Goal: Use online tool/utility: Utilize a website feature to perform a specific function

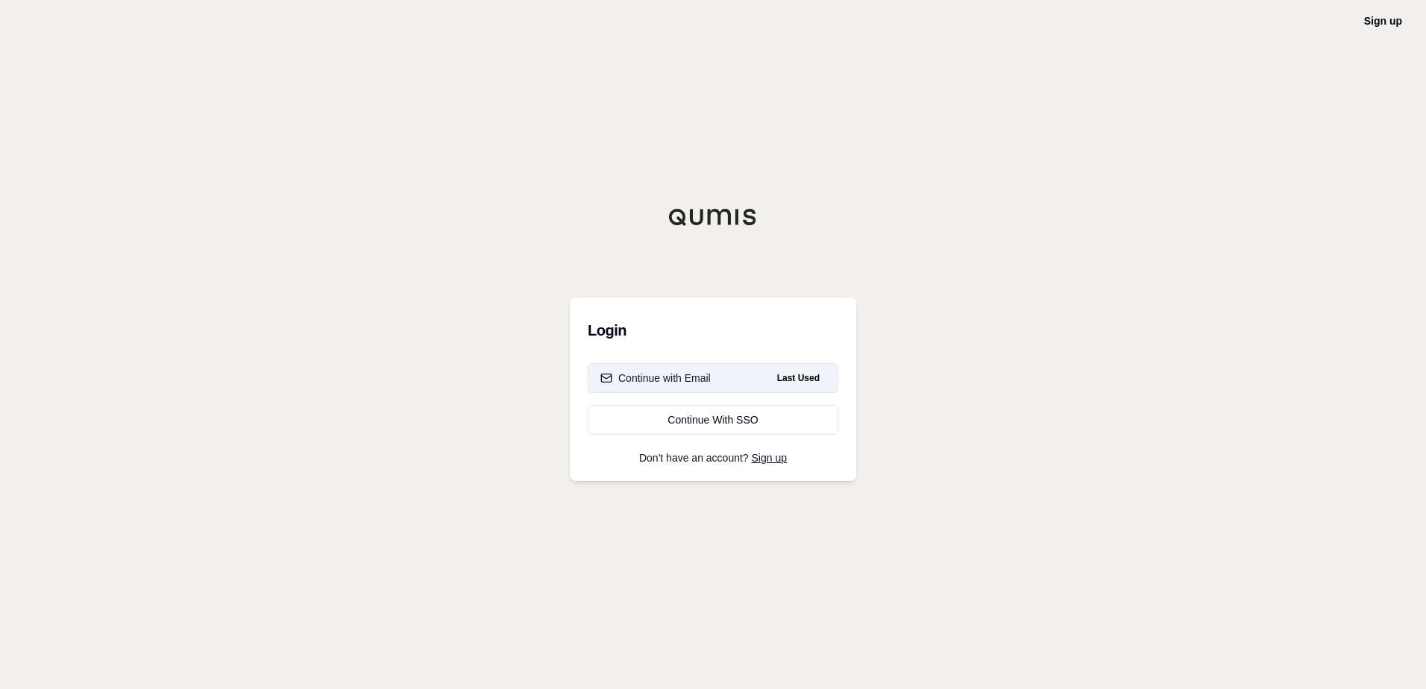
click at [707, 385] on button "Continue with Email Last Used" at bounding box center [713, 378] width 251 height 30
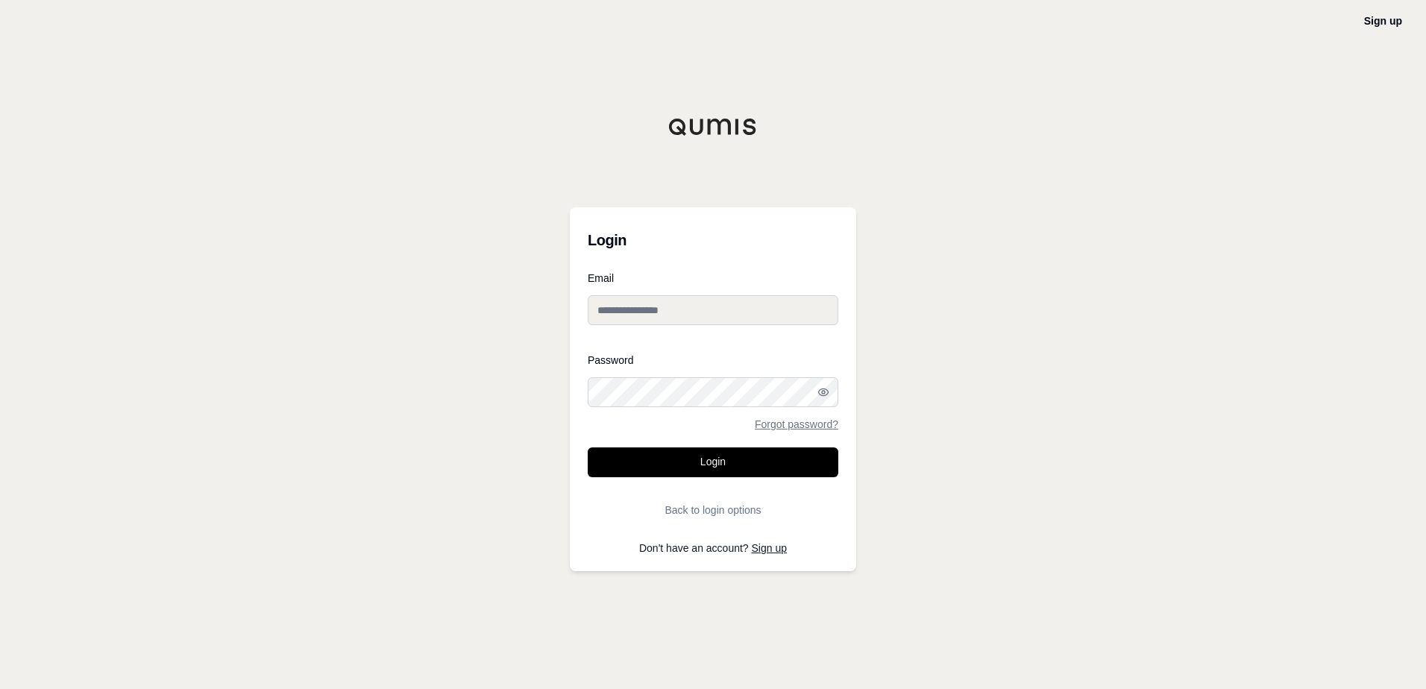
click at [659, 313] on input "Email" at bounding box center [713, 310] width 251 height 30
type input "**********"
click at [588, 447] on button "Login" at bounding box center [713, 462] width 251 height 30
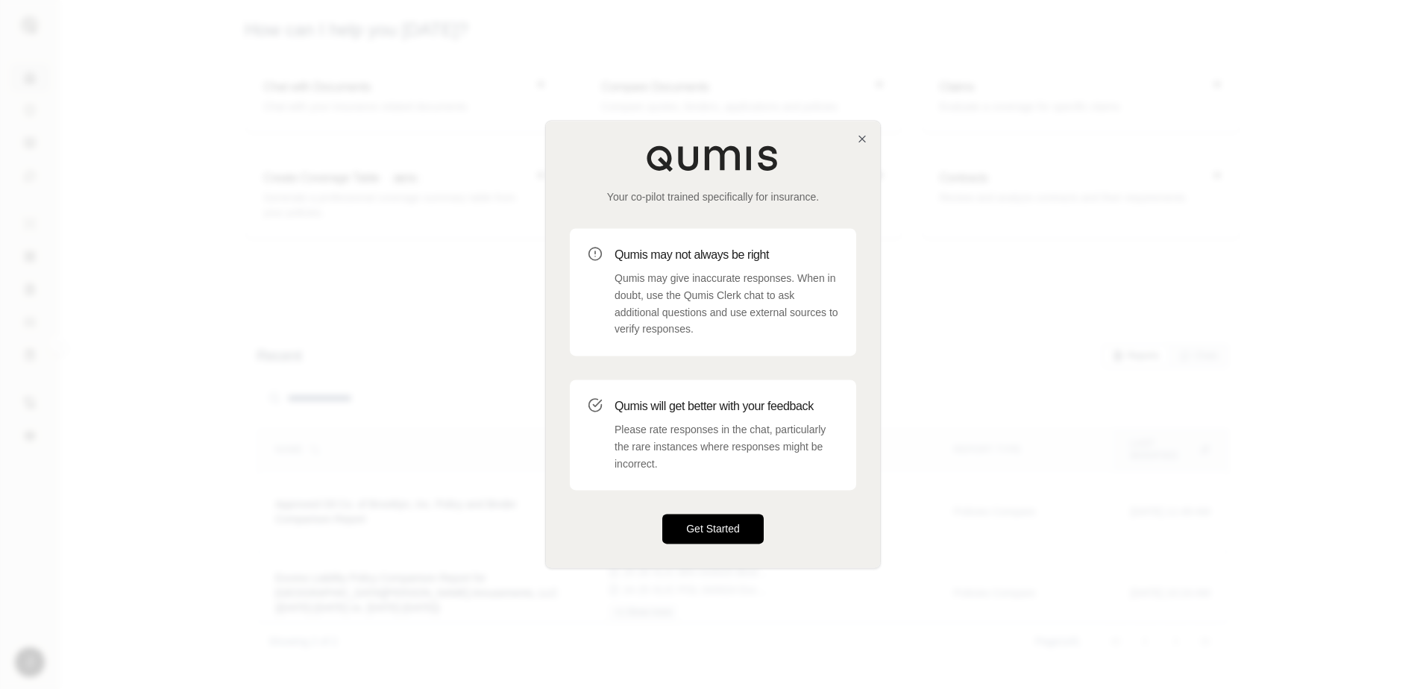
click at [704, 527] on button "Get Started" at bounding box center [712, 530] width 101 height 30
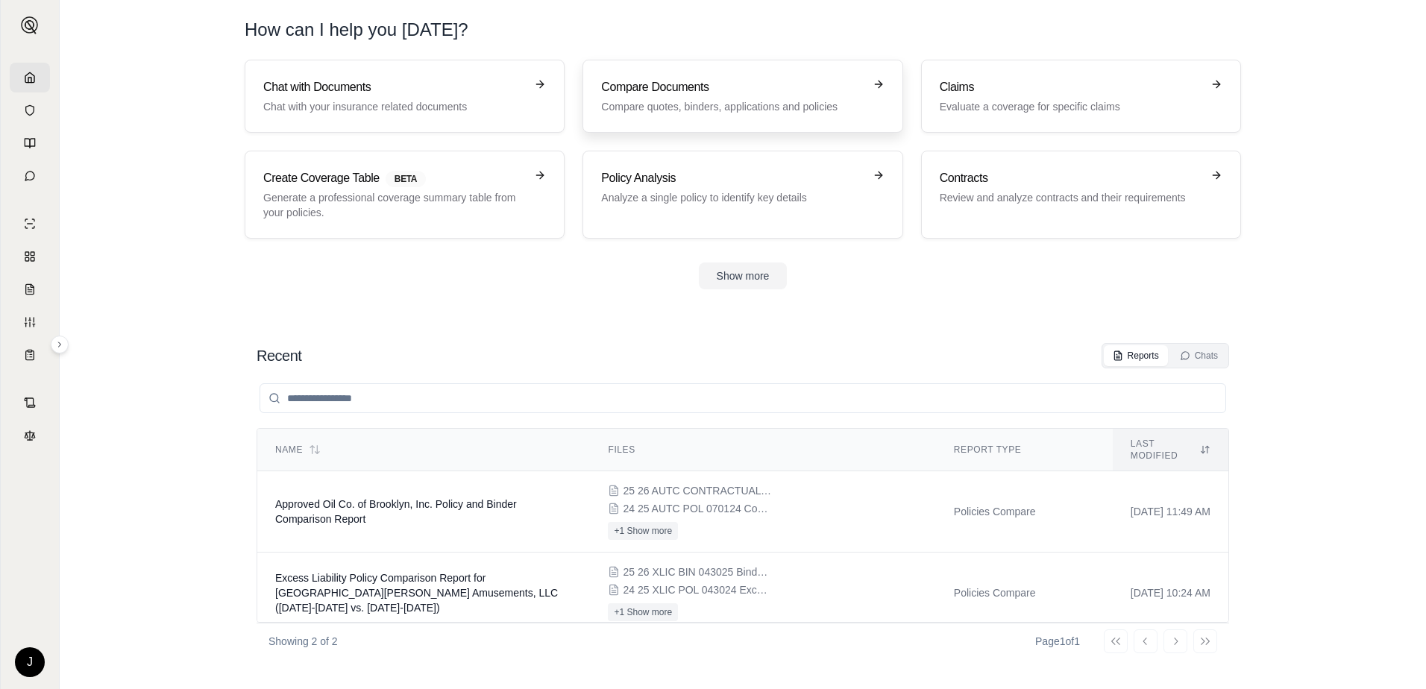
click at [645, 95] on h3 "Compare Documents" at bounding box center [732, 87] width 262 height 18
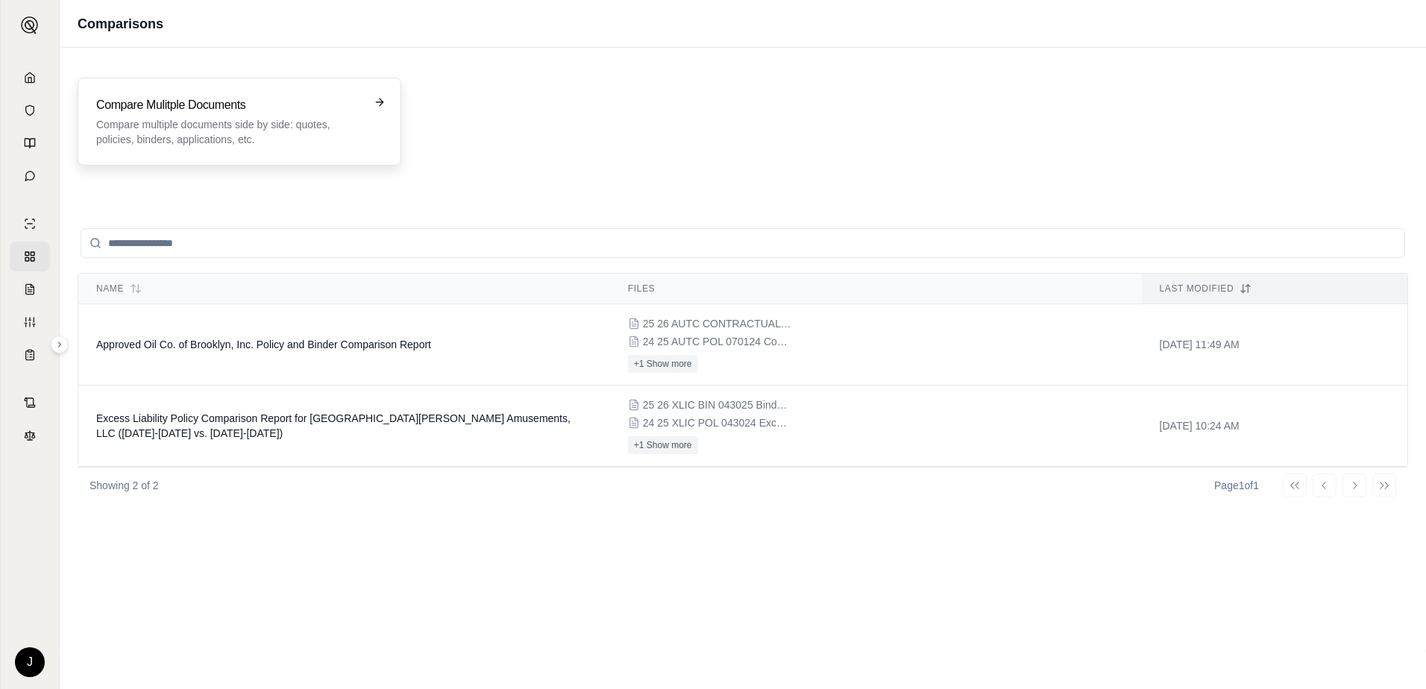
click at [262, 116] on div "Compare Mulitple Documents Compare multiple documents side by side: quotes, pol…" at bounding box center [229, 121] width 266 height 51
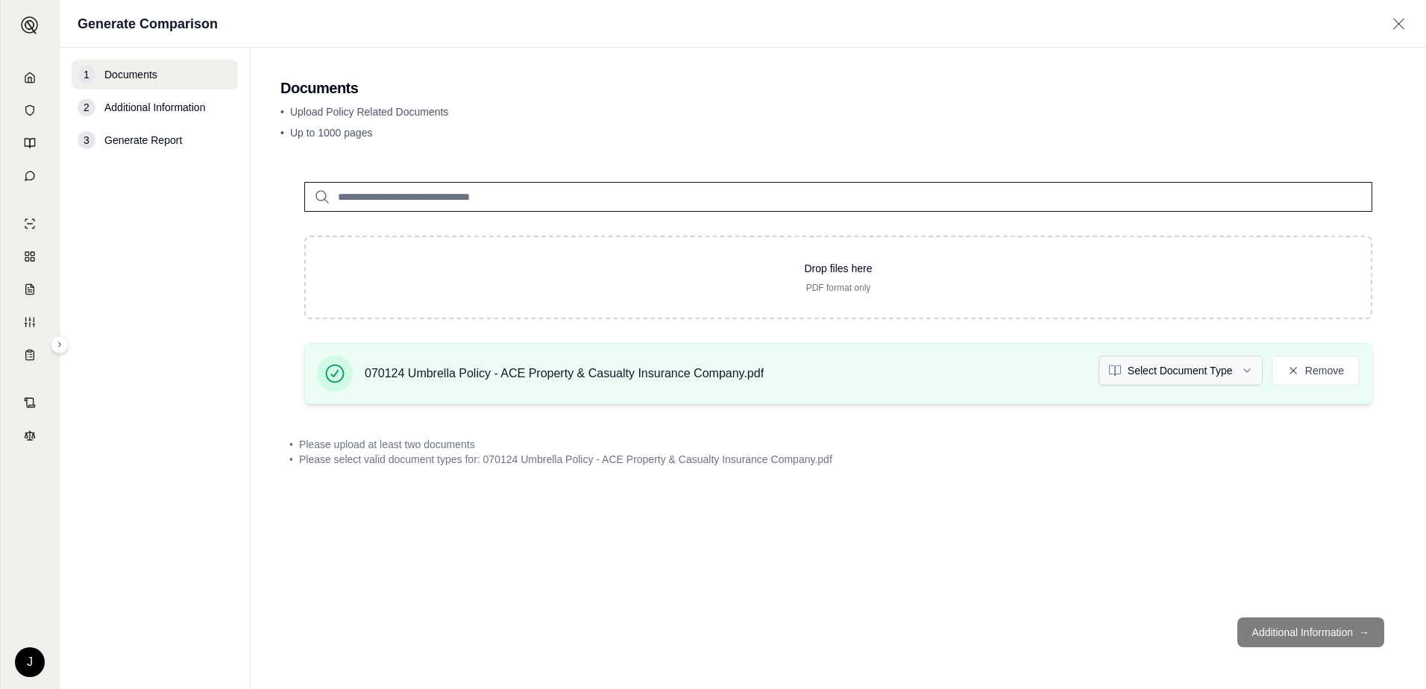
click at [1243, 371] on html "J Generate Comparison 1 Documents 2 Additional Information 3 Generate Report Do…" at bounding box center [713, 344] width 1426 height 689
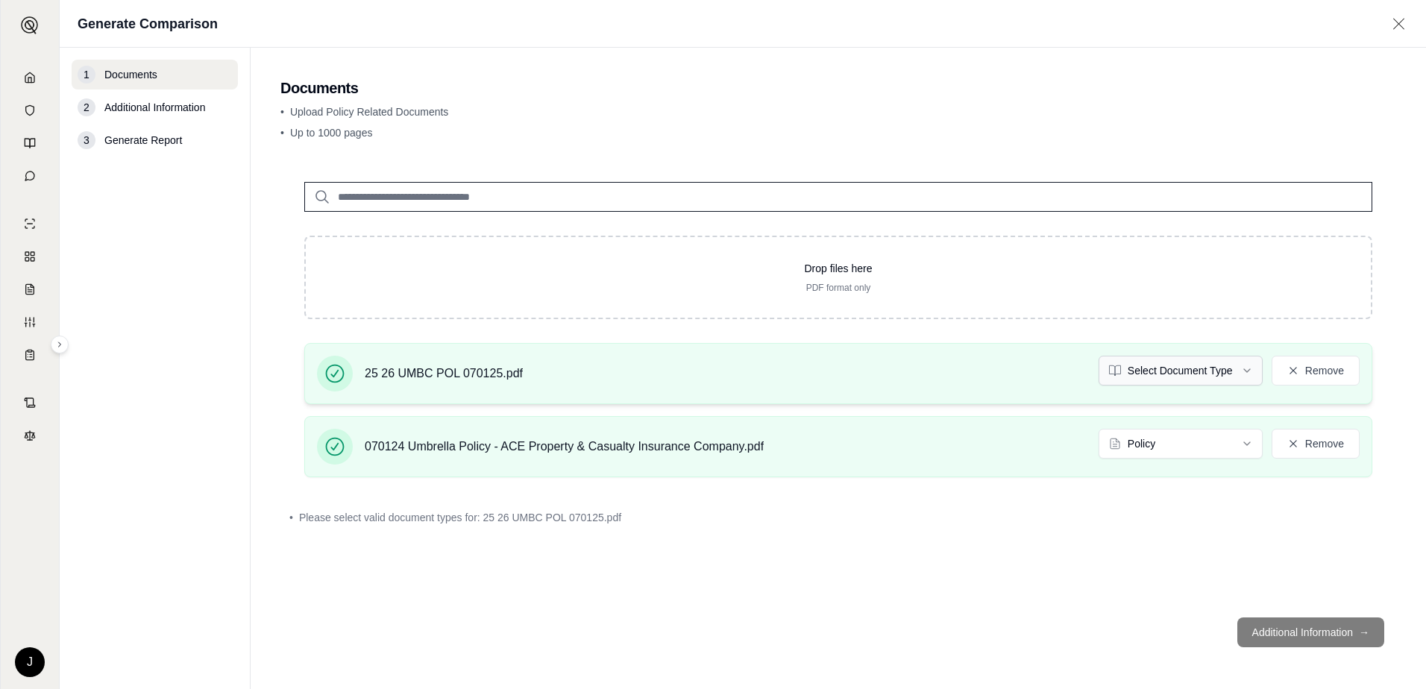
click at [1208, 377] on html "J Generate Comparison 1 Documents 2 Additional Information 3 Generate Report Do…" at bounding box center [713, 344] width 1426 height 689
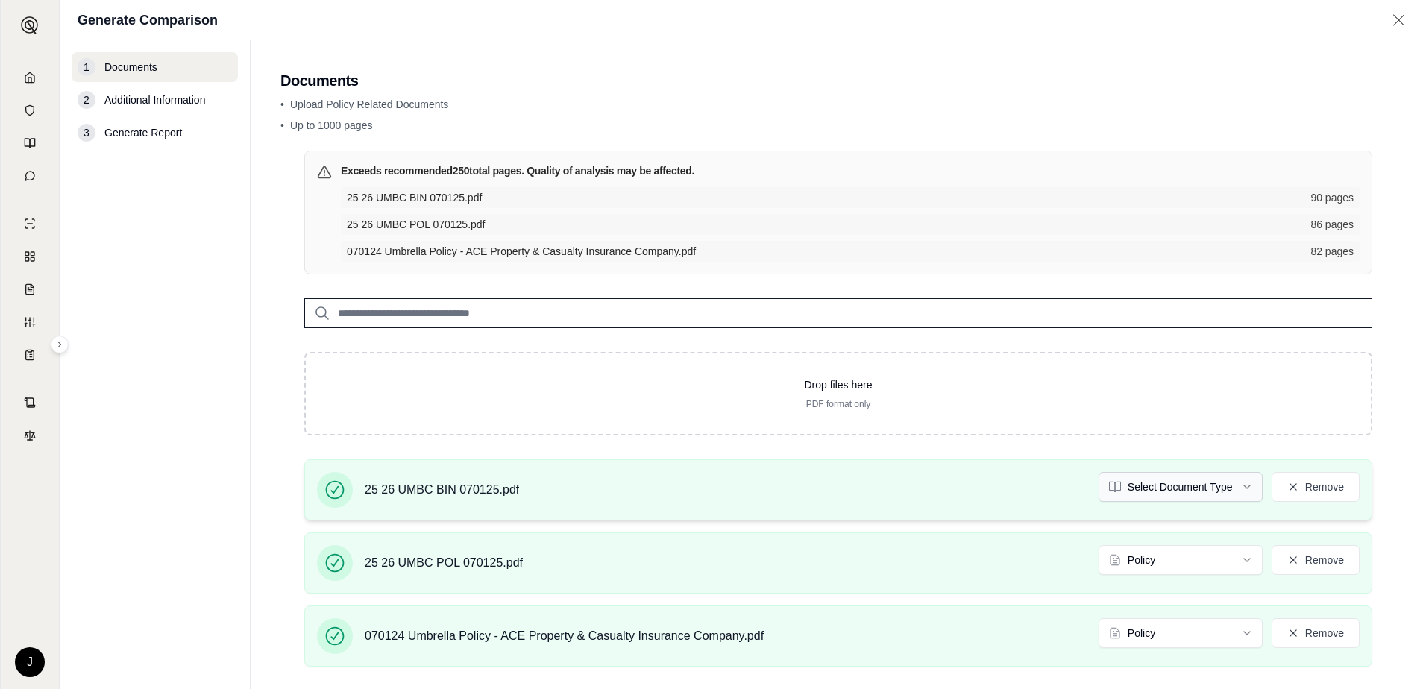
click at [1236, 483] on html "J Generate Comparison 1 Documents 2 Additional Information 3 Generate Report Do…" at bounding box center [713, 344] width 1426 height 689
click at [603, 313] on input "search" at bounding box center [838, 316] width 1068 height 30
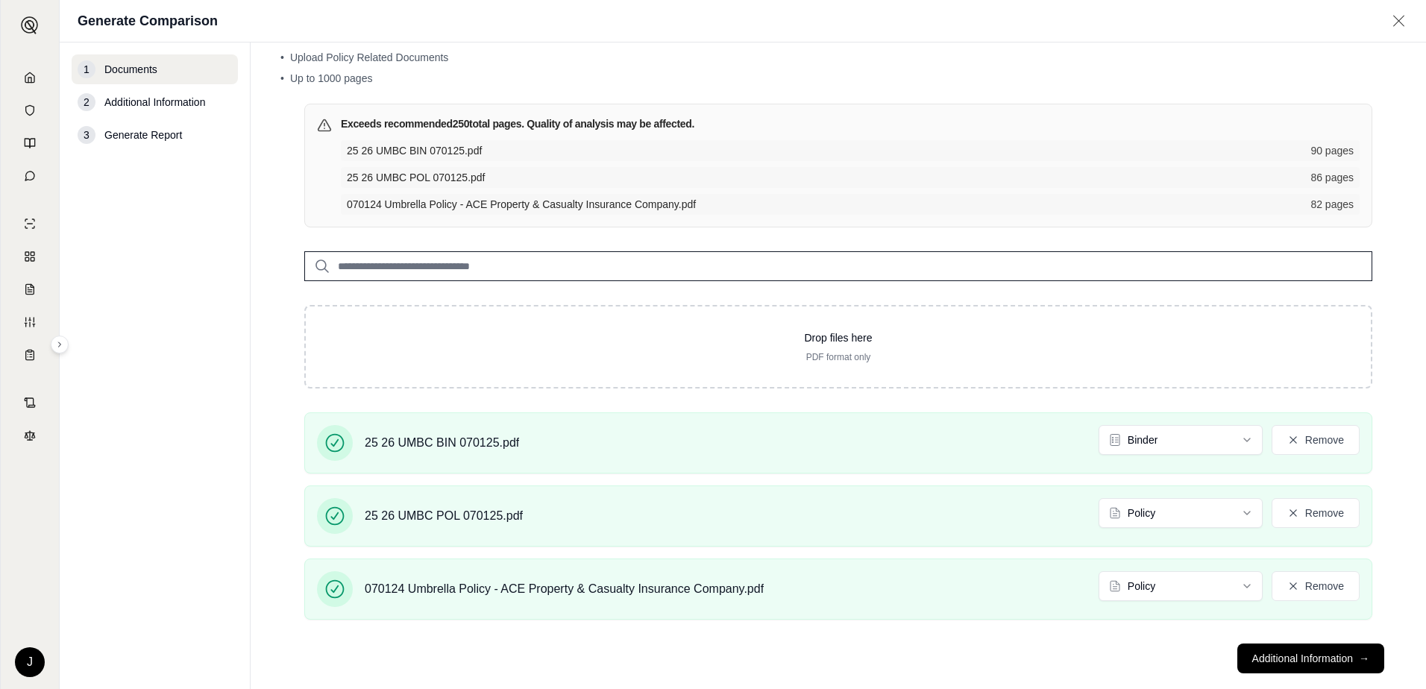
scroll to position [75, 0]
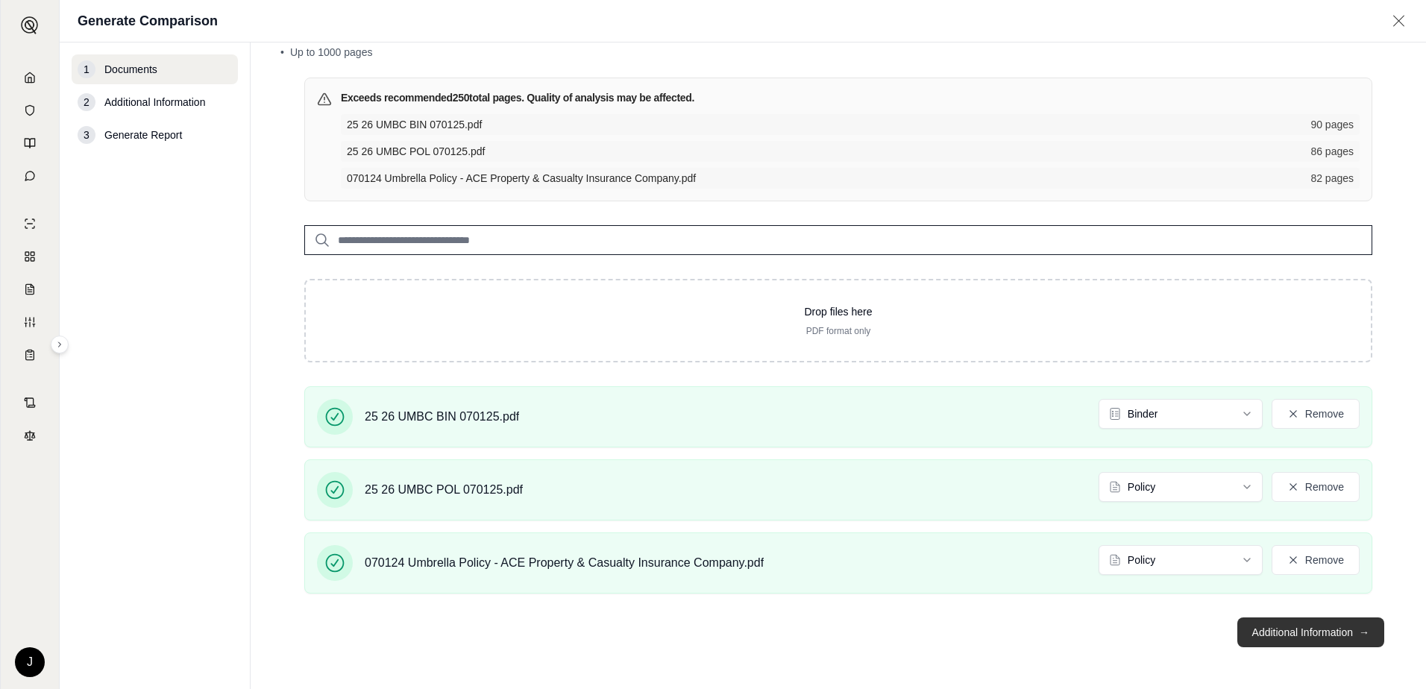
click at [1269, 627] on button "Additional Information →" at bounding box center [1310, 633] width 147 height 30
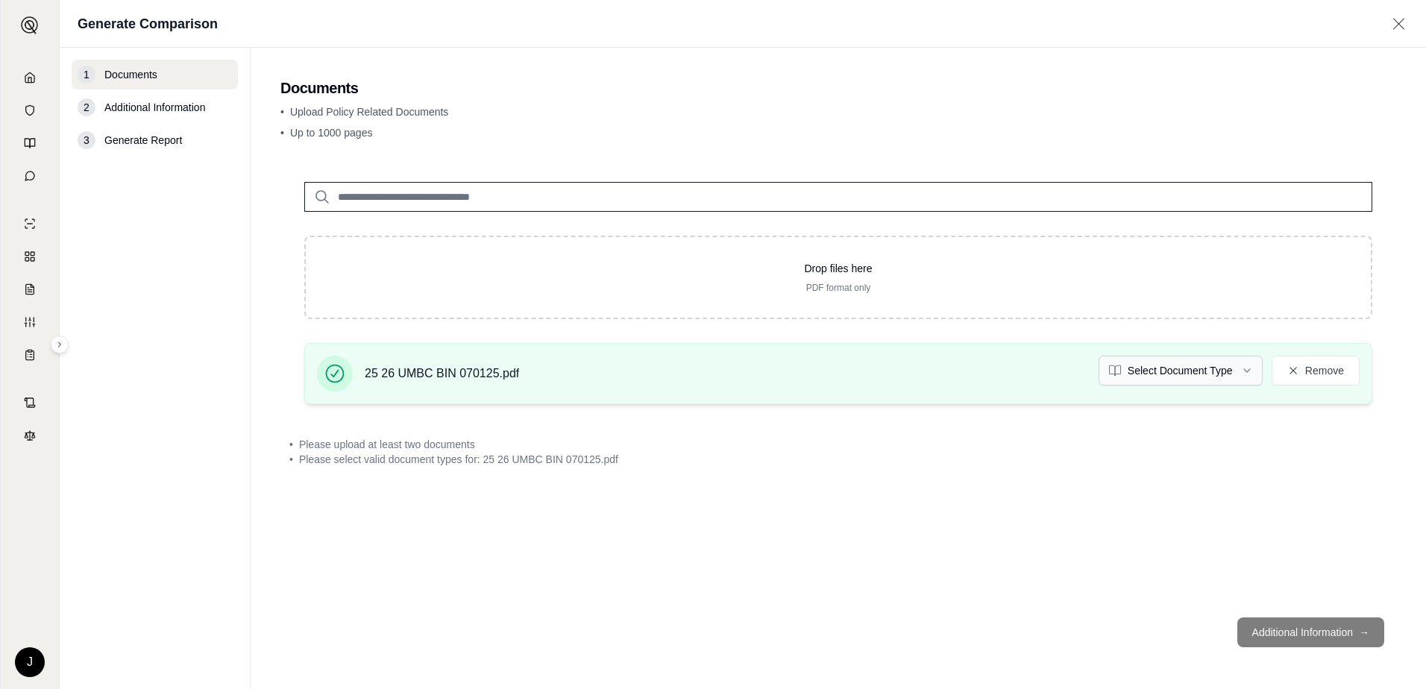
click at [1201, 373] on html "J Generate Comparison 1 Documents 2 Additional Information 3 Generate Report Do…" at bounding box center [713, 344] width 1426 height 689
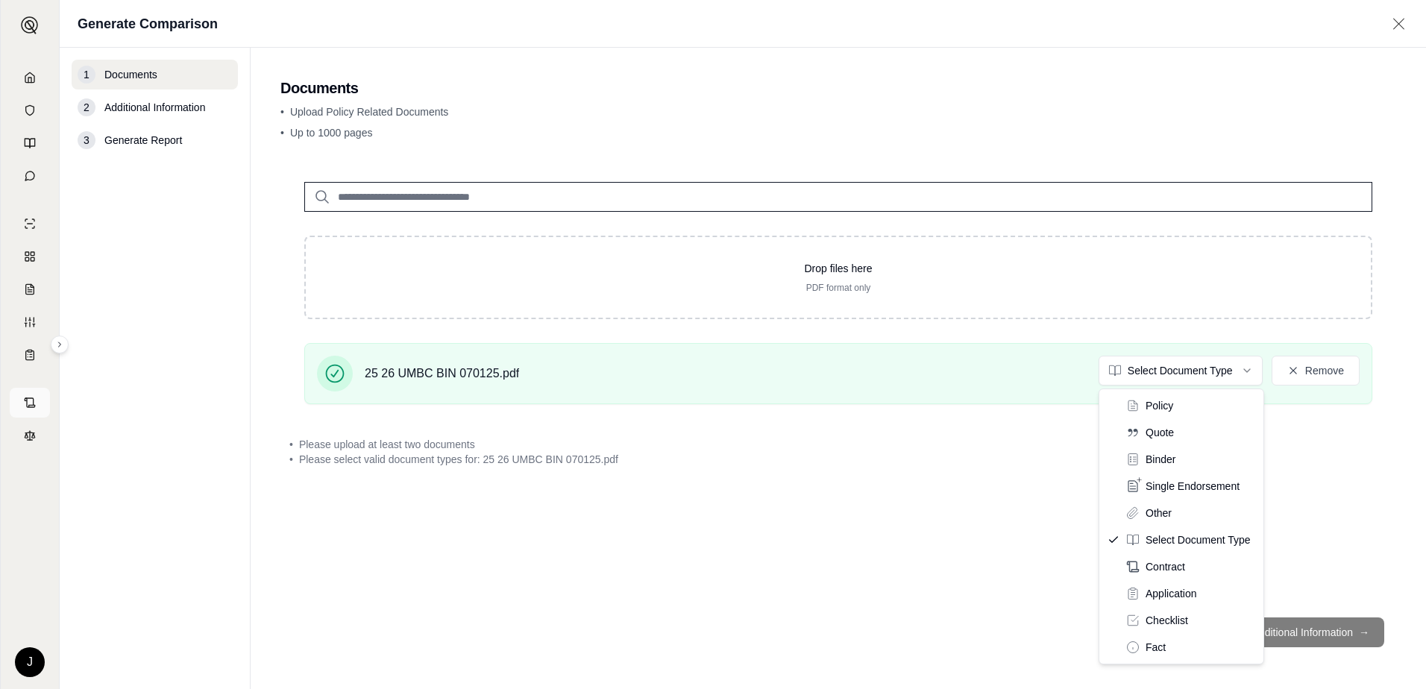
drag, startPoint x: 1174, startPoint y: 451, endPoint x: 13, endPoint y: 389, distance: 1162.2
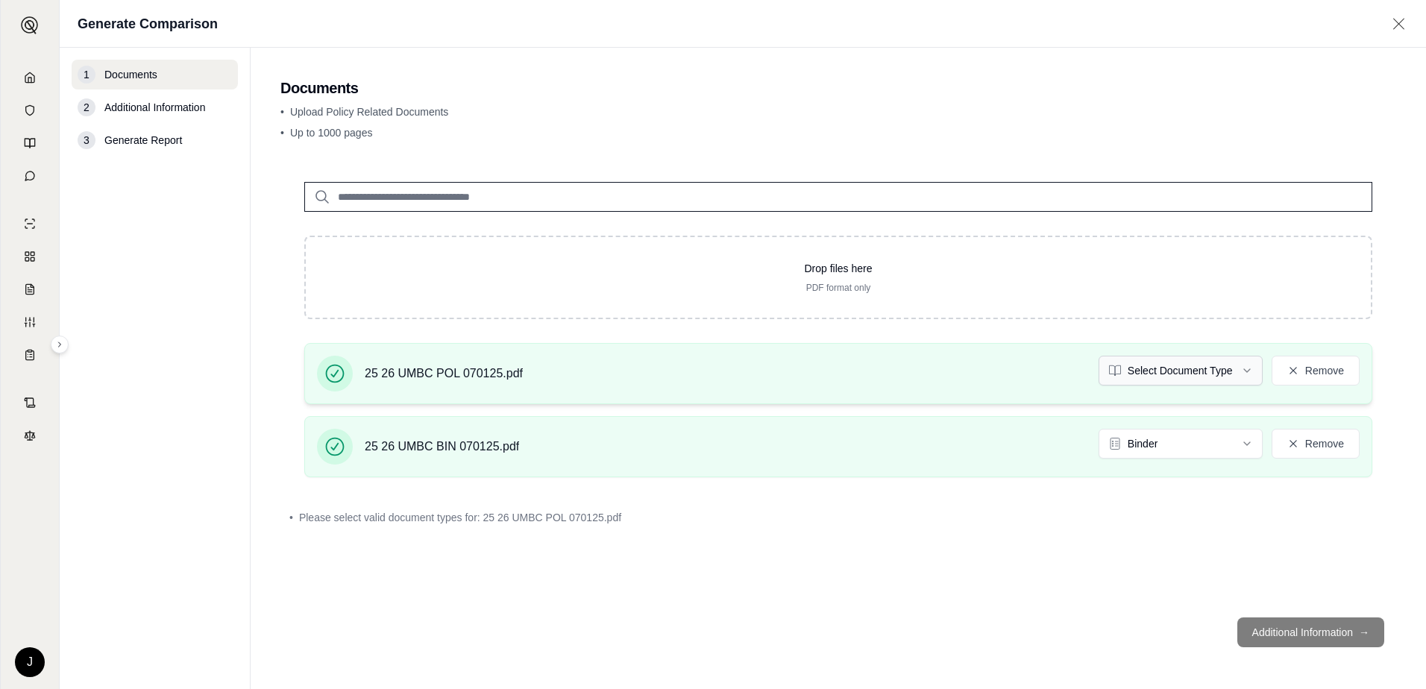
click at [1236, 371] on html "J Generate Comparison 1 Documents 2 Additional Information 3 Generate Report Do…" at bounding box center [713, 344] width 1426 height 689
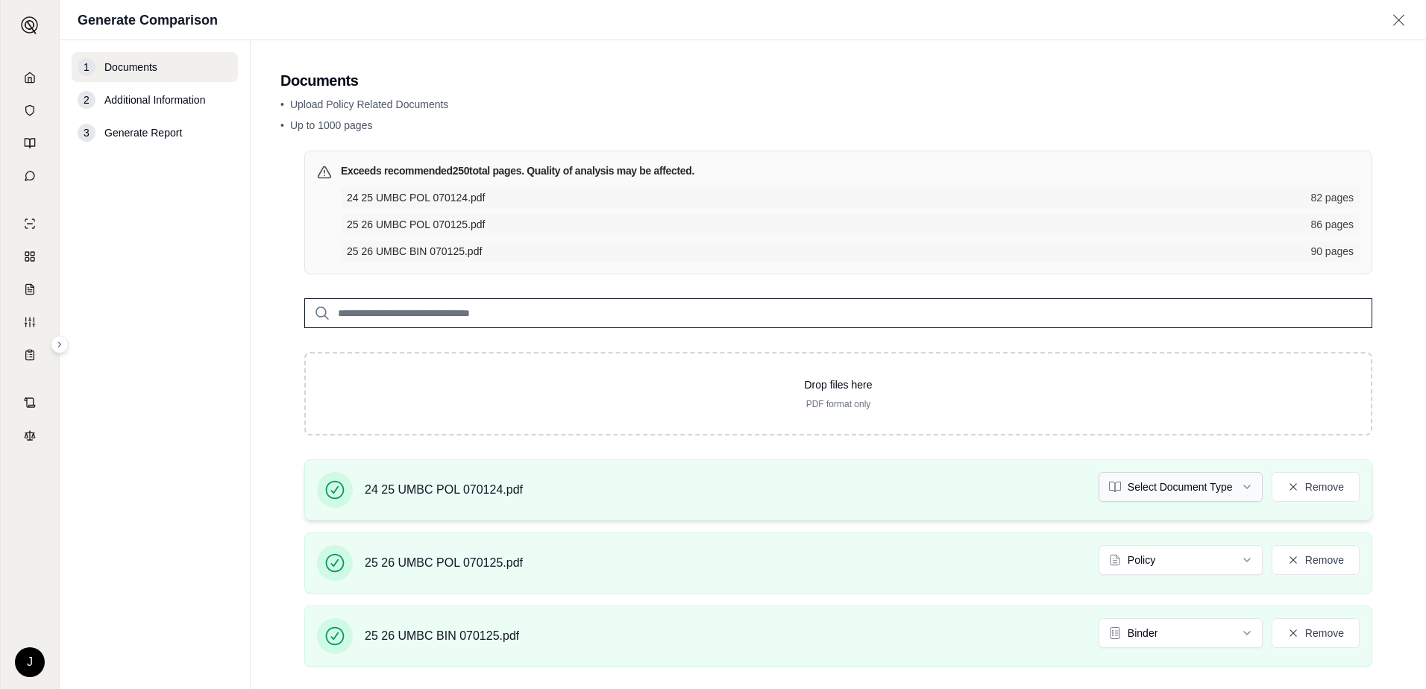
click at [1149, 490] on html "J Generate Comparison 1 Documents 2 Additional Information 3 Generate Report Do…" at bounding box center [713, 344] width 1426 height 689
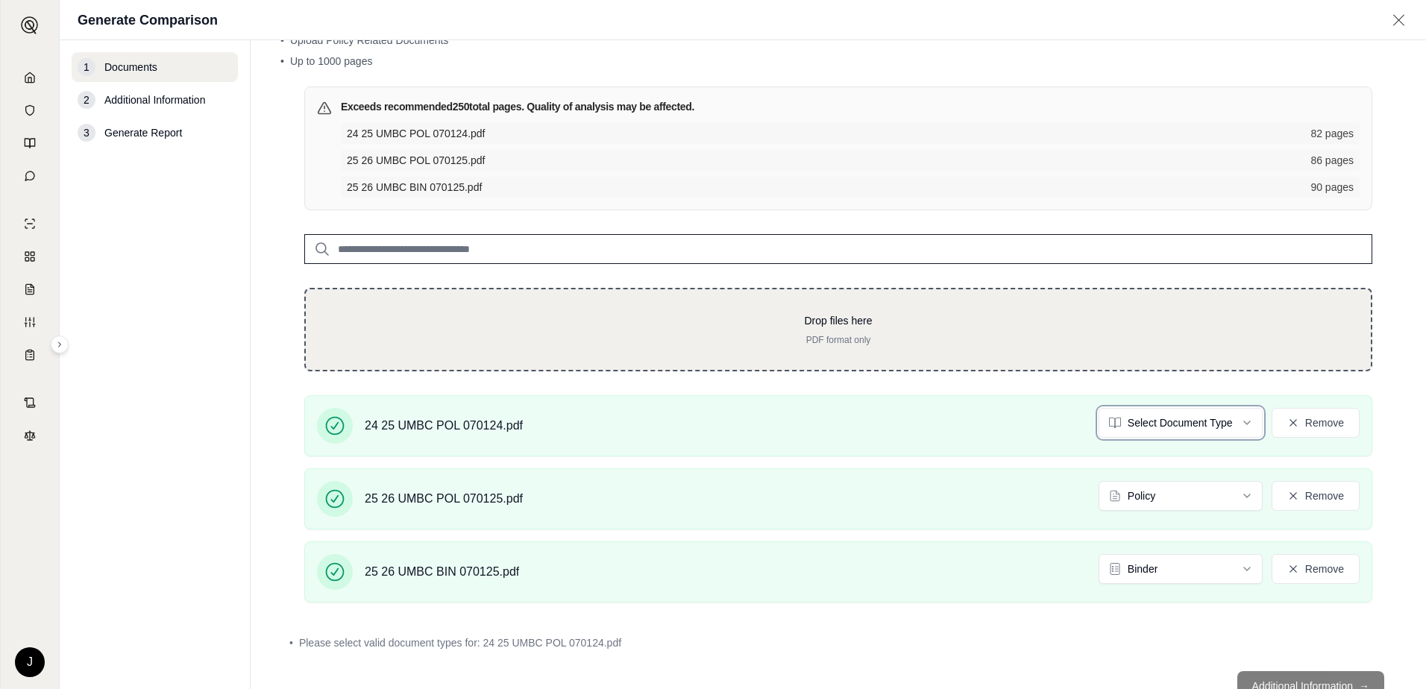
scroll to position [75, 0]
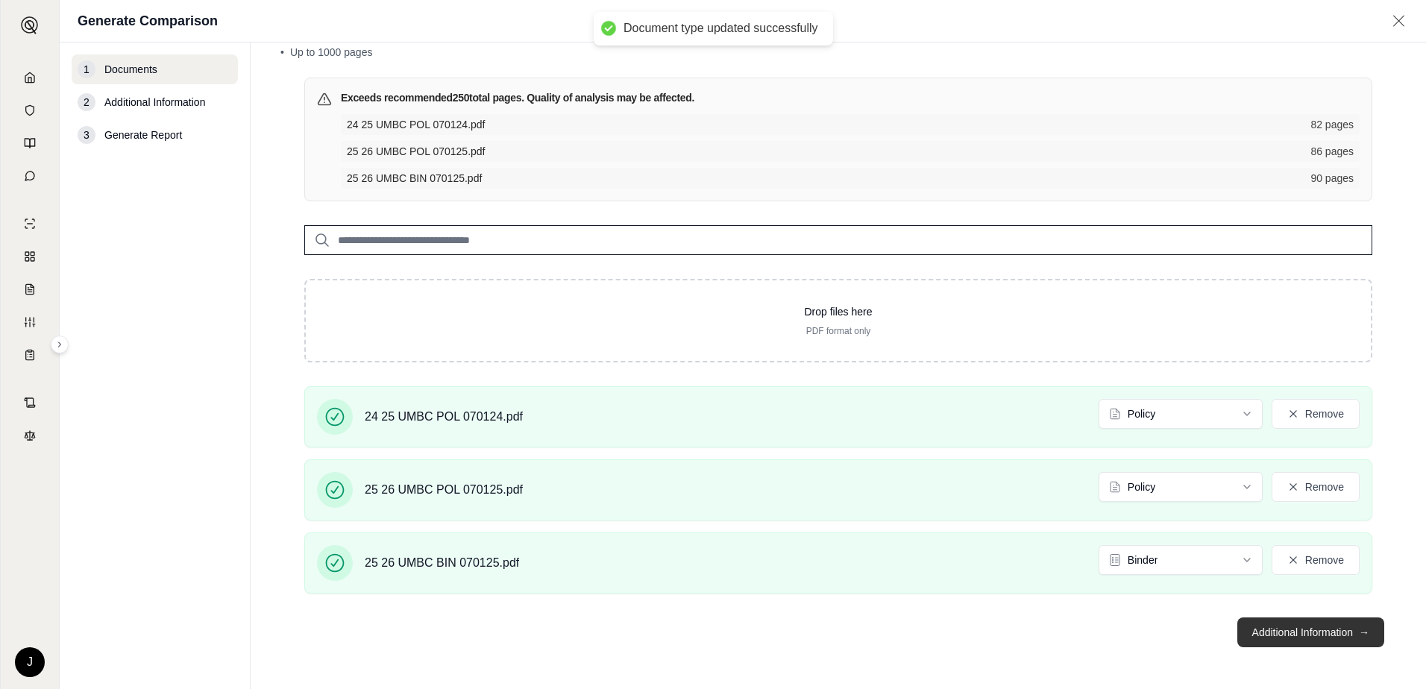
click at [1282, 637] on button "Additional Information →" at bounding box center [1310, 633] width 147 height 30
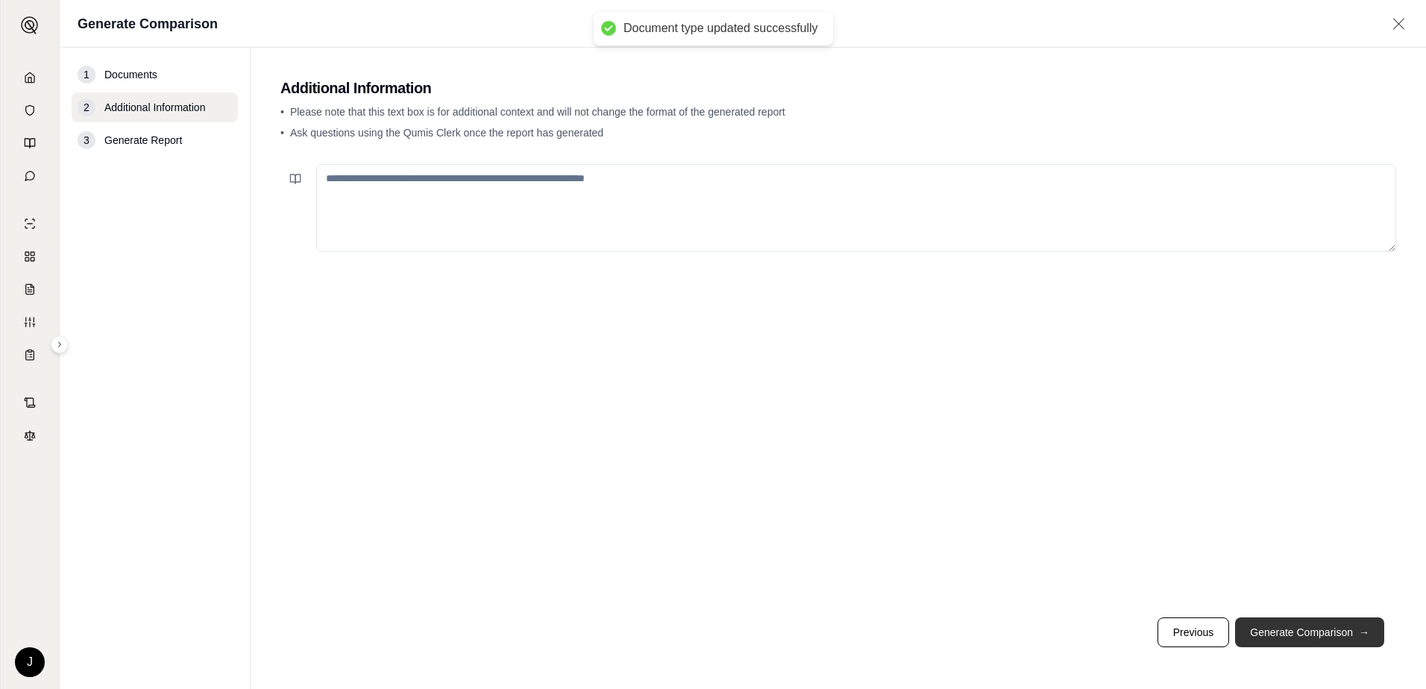
scroll to position [0, 0]
click at [400, 202] on textarea at bounding box center [856, 208] width 1080 height 88
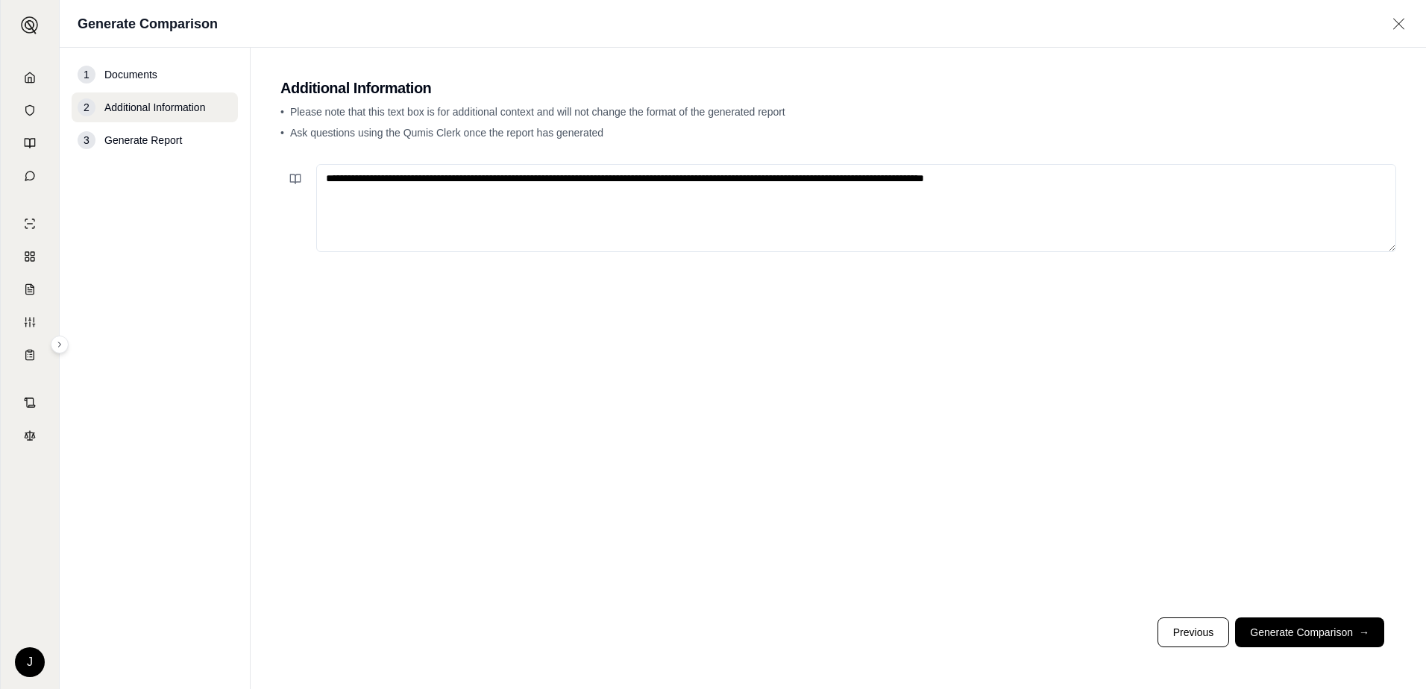
click at [981, 178] on textarea "**********" at bounding box center [856, 208] width 1080 height 88
type textarea "**********"
click at [1299, 632] on button "Generate Comparison →" at bounding box center [1309, 633] width 149 height 30
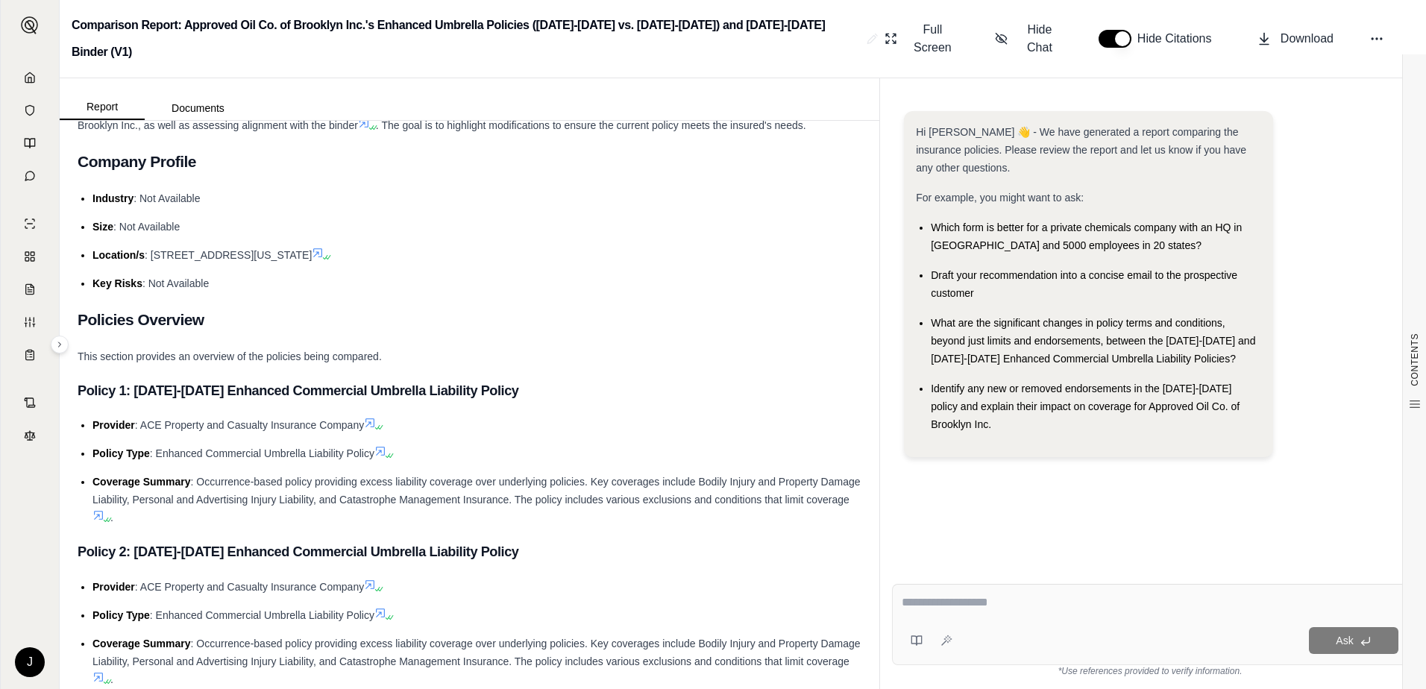
scroll to position [224, 0]
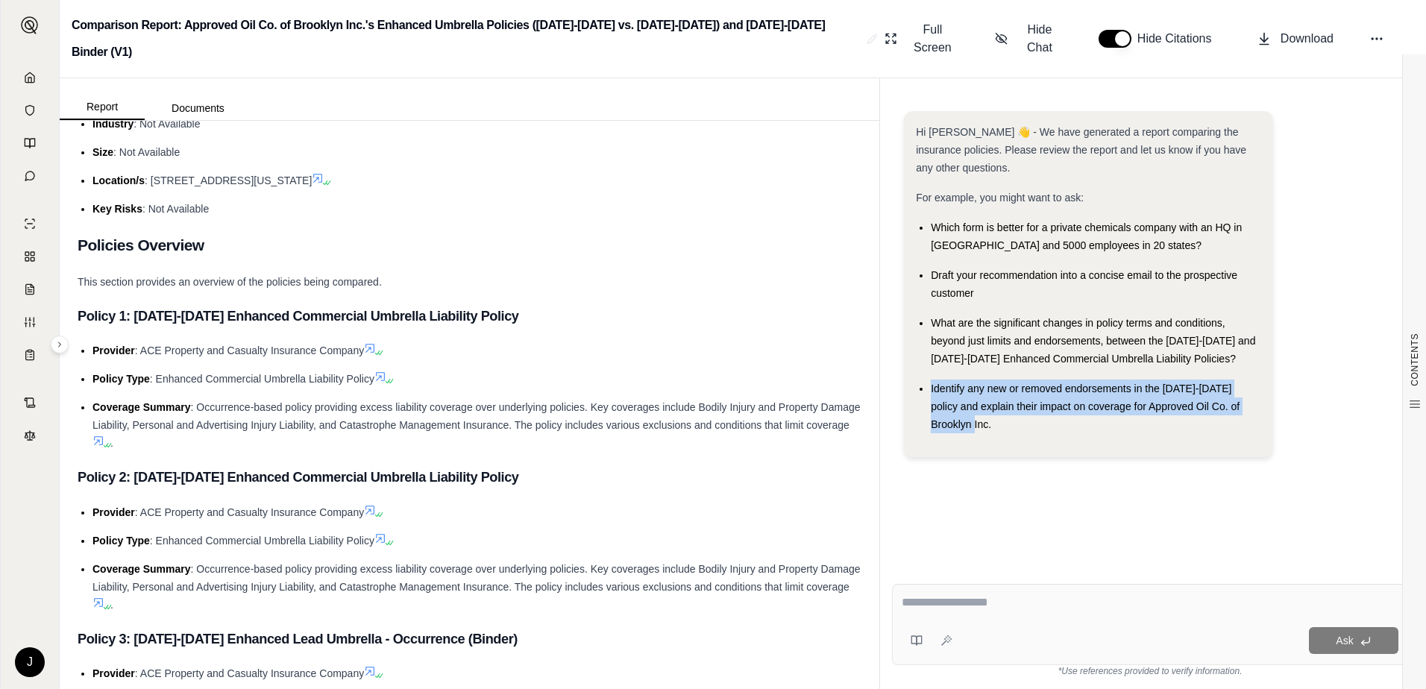
drag, startPoint x: 931, startPoint y: 367, endPoint x: 983, endPoint y: 404, distance: 64.2
click at [983, 404] on div "Identify any new or removed endorsements in the [DATE]-[DATE] policy and explai…" at bounding box center [1096, 407] width 330 height 54
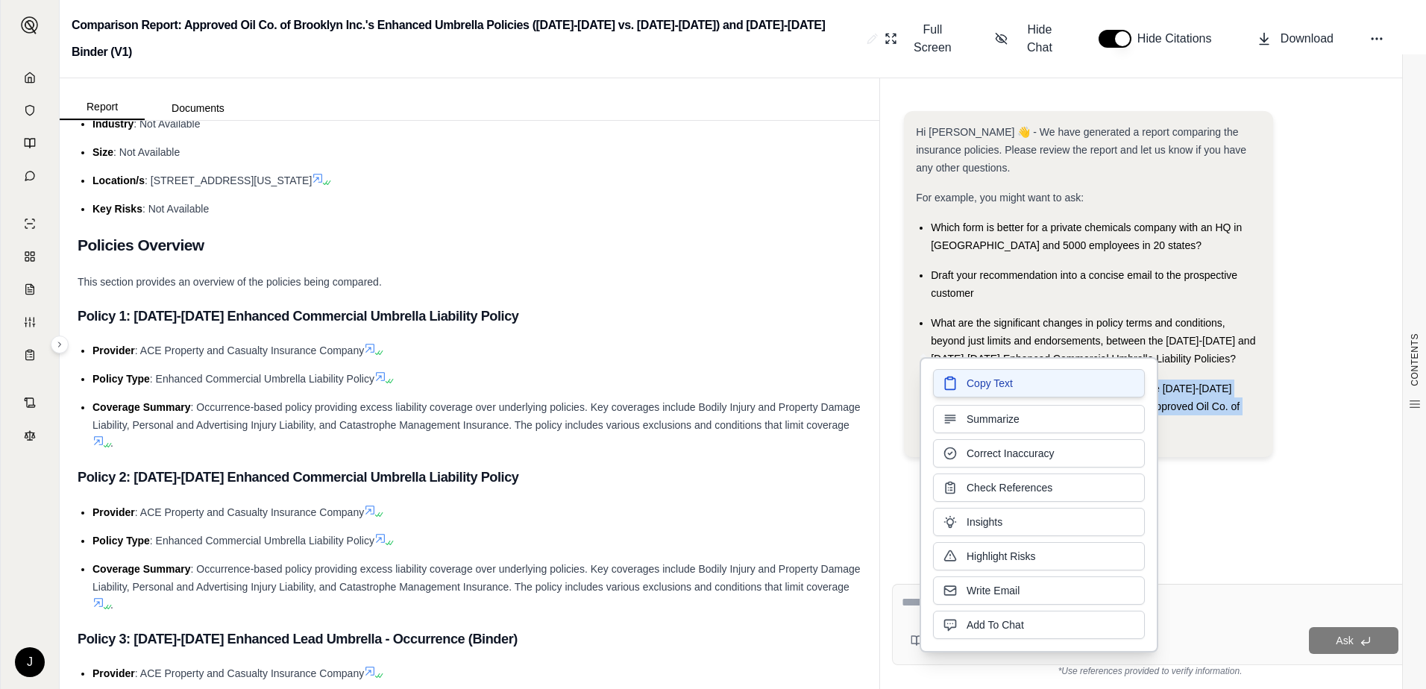
drag, startPoint x: 983, startPoint y: 404, endPoint x: 941, endPoint y: 382, distance: 47.4
click at [941, 382] on button "Copy Text" at bounding box center [1039, 383] width 212 height 28
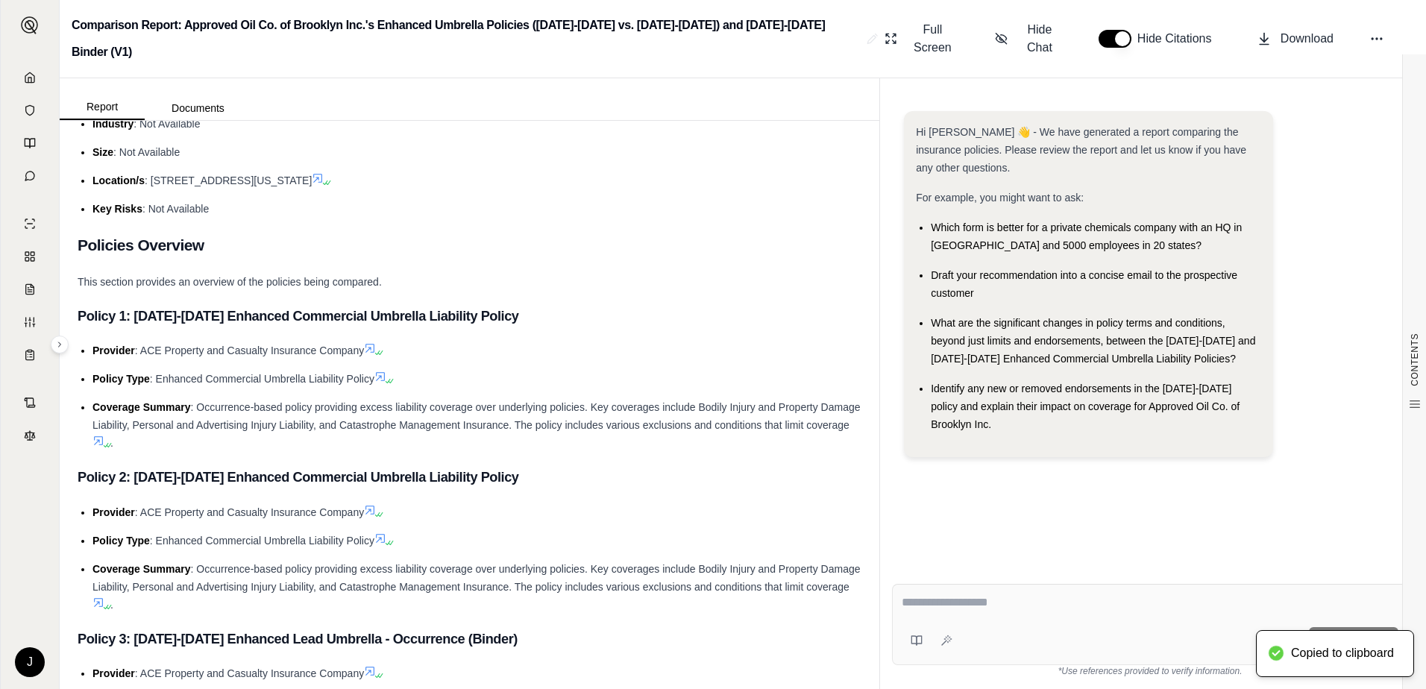
click at [954, 597] on textarea at bounding box center [1150, 603] width 497 height 18
paste textarea "**********"
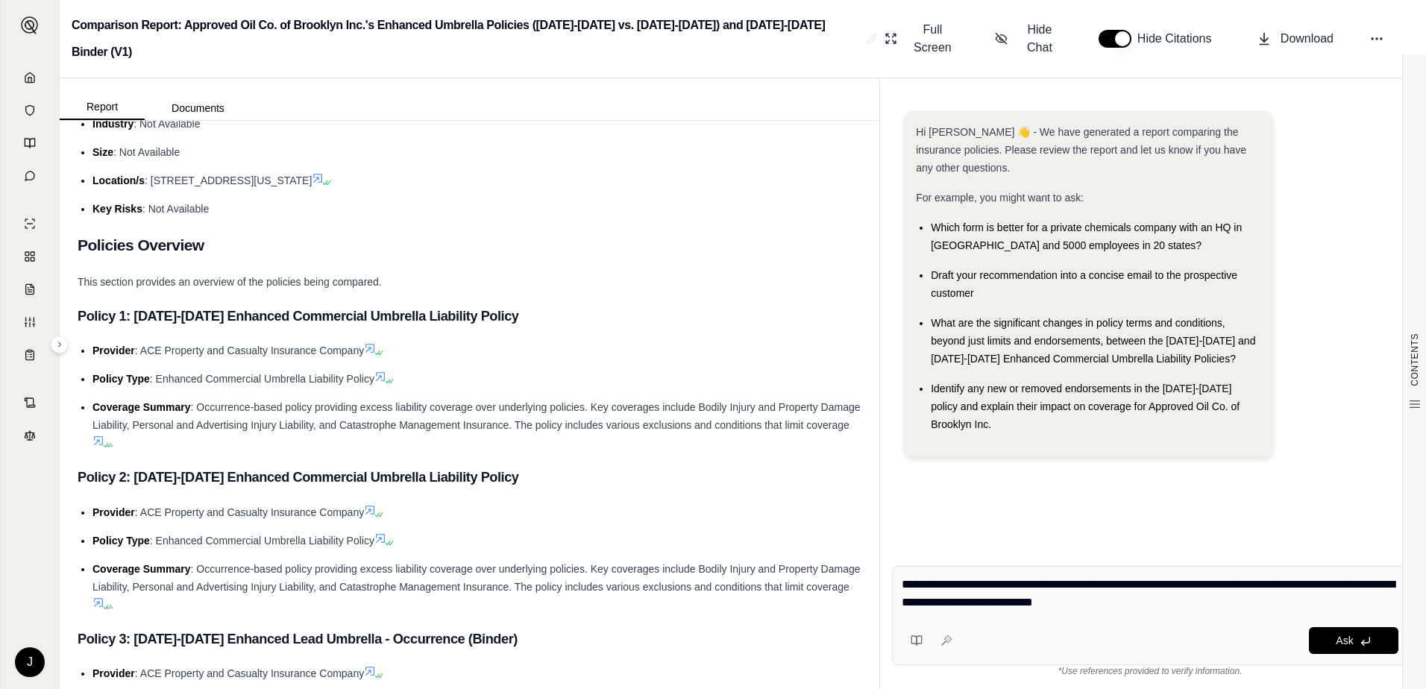
type textarea "**********"
click at [1356, 638] on button "Ask" at bounding box center [1353, 640] width 89 height 27
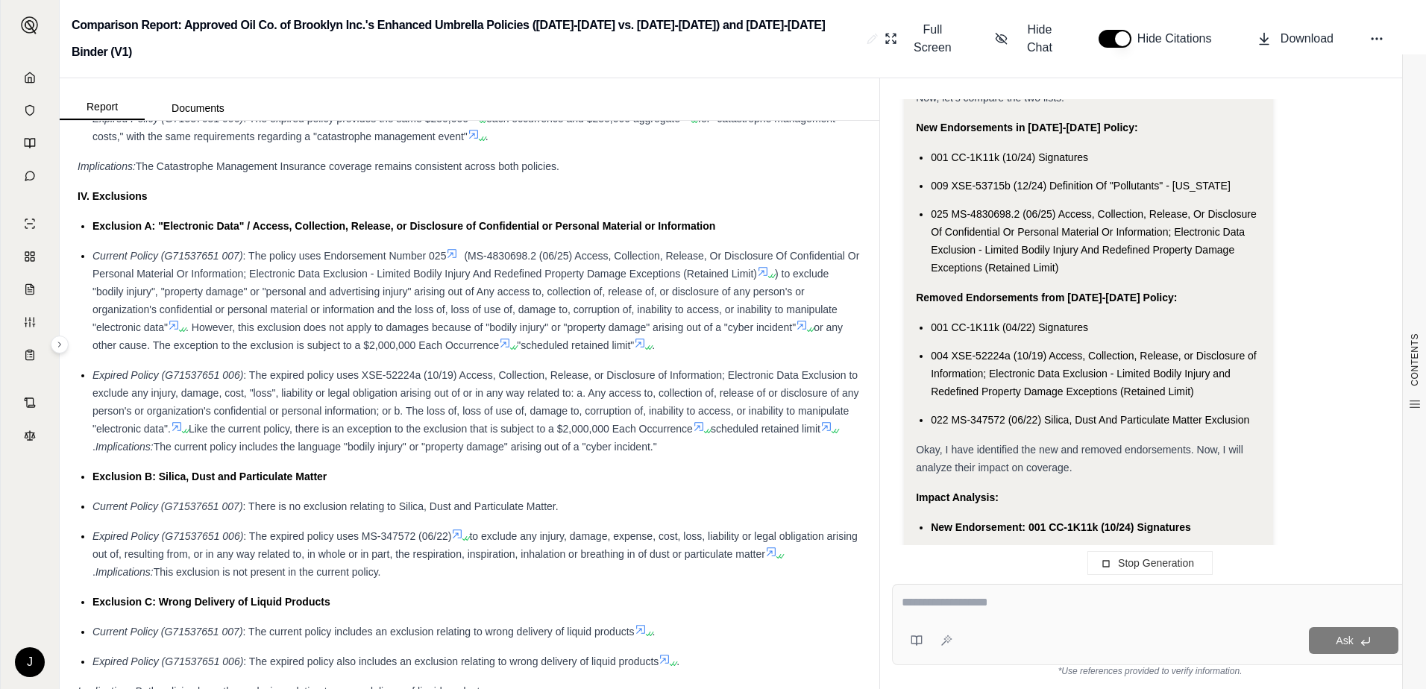
scroll to position [0, 0]
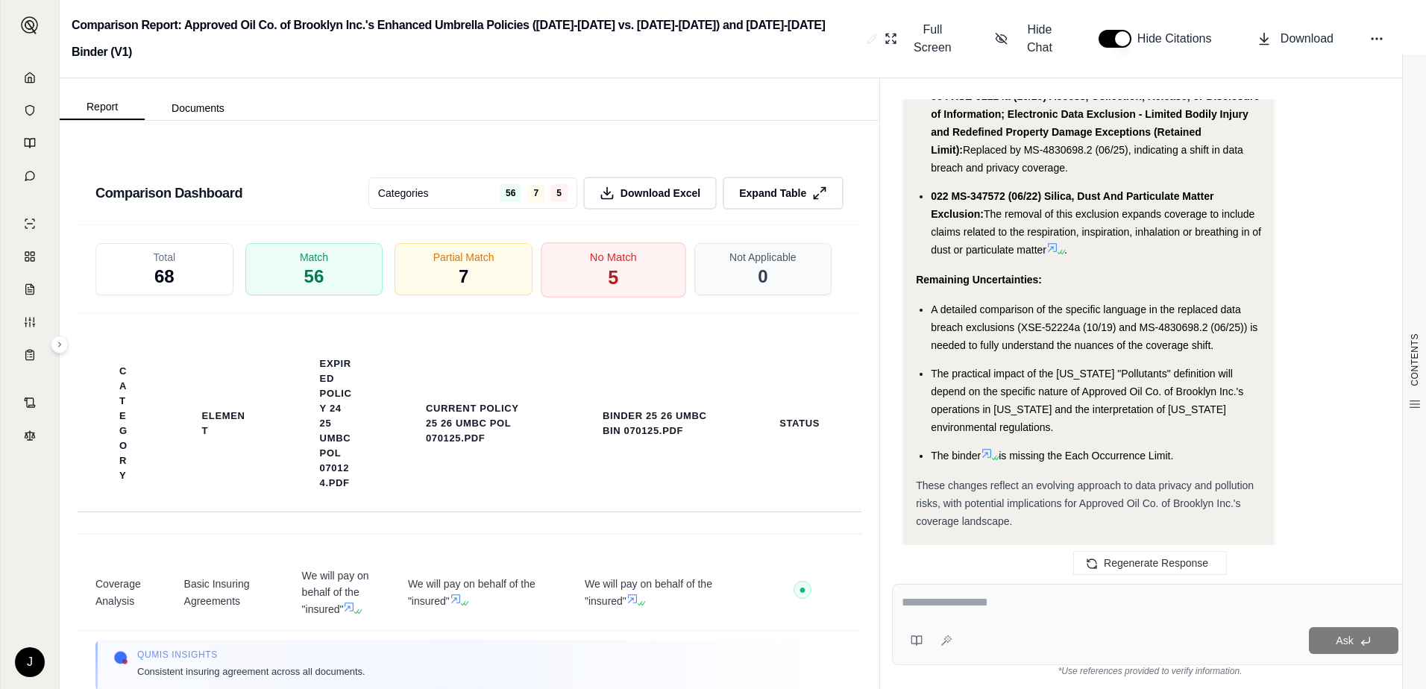
click at [623, 250] on div "No Match 5" at bounding box center [613, 269] width 145 height 55
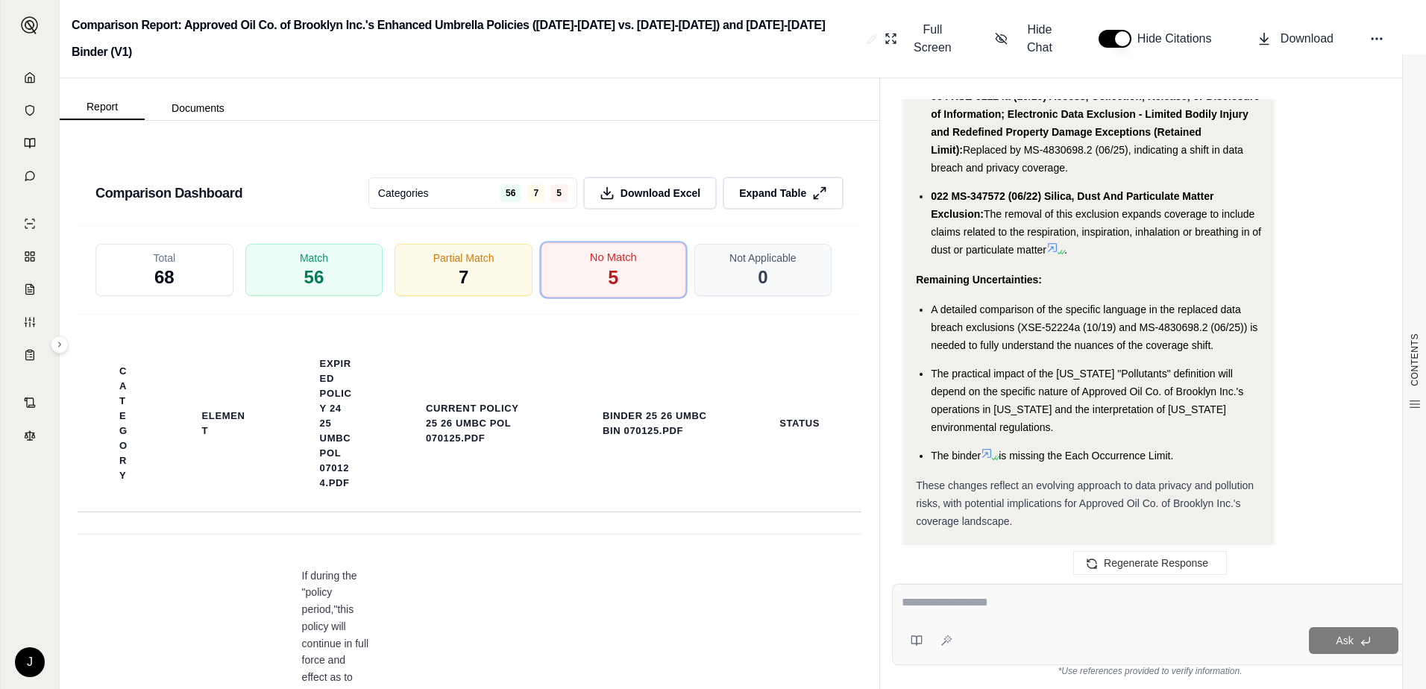
click at [623, 250] on div "No Match 5" at bounding box center [613, 269] width 145 height 55
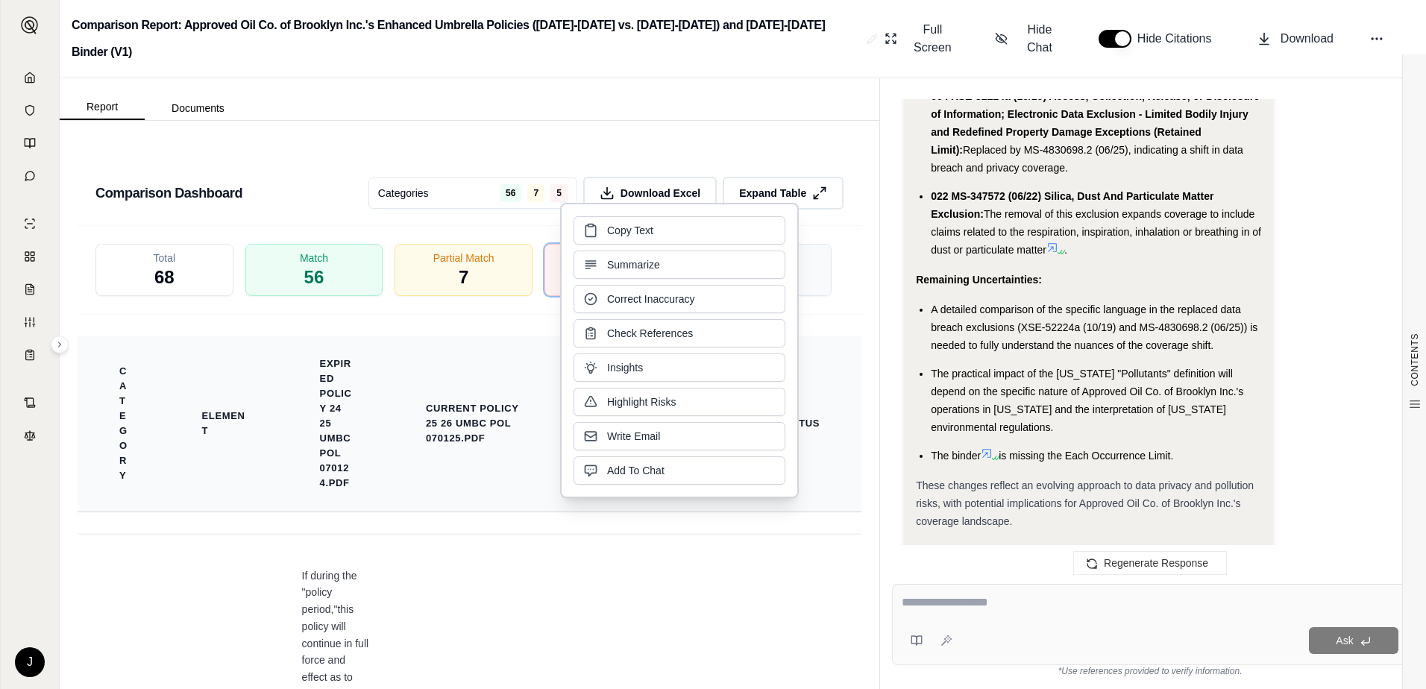
click at [511, 336] on th "Current Policy 25 26 UMBC POL 070125.pdf" at bounding box center [478, 424] width 177 height 177
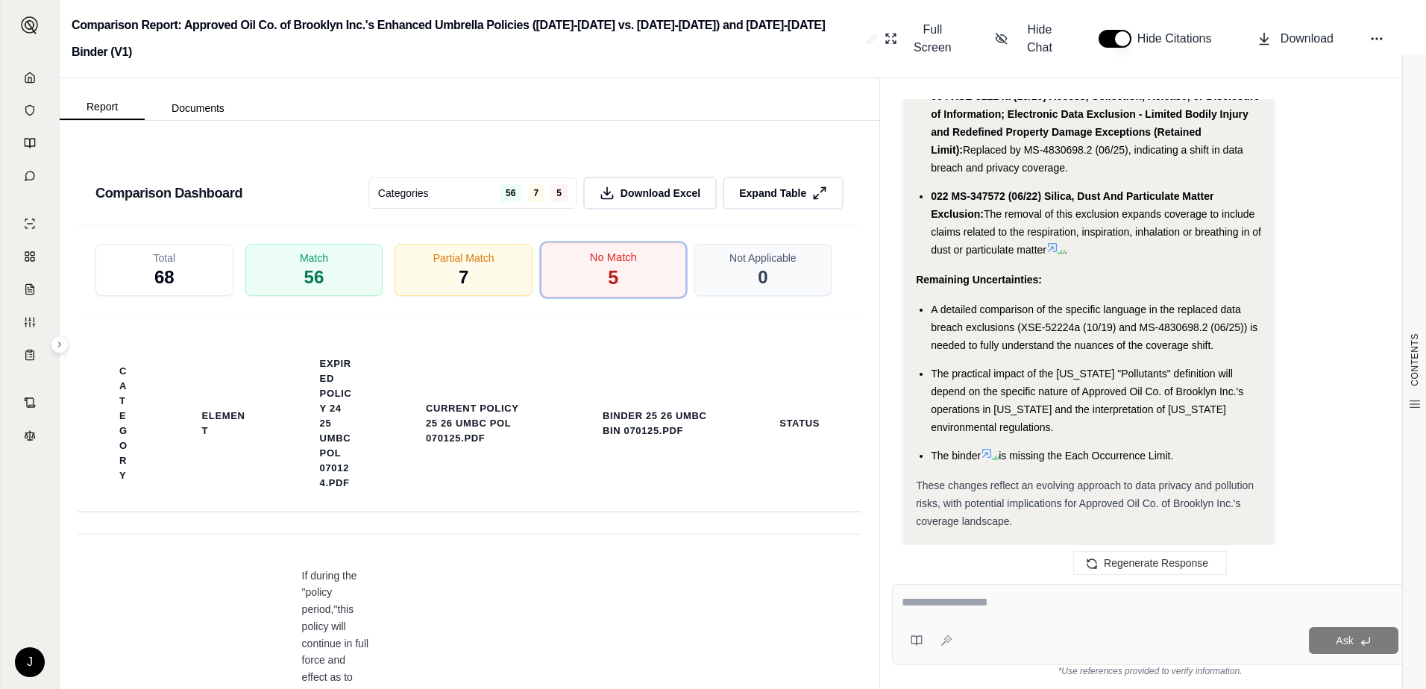
click at [620, 257] on div "No Match 5" at bounding box center [613, 269] width 145 height 55
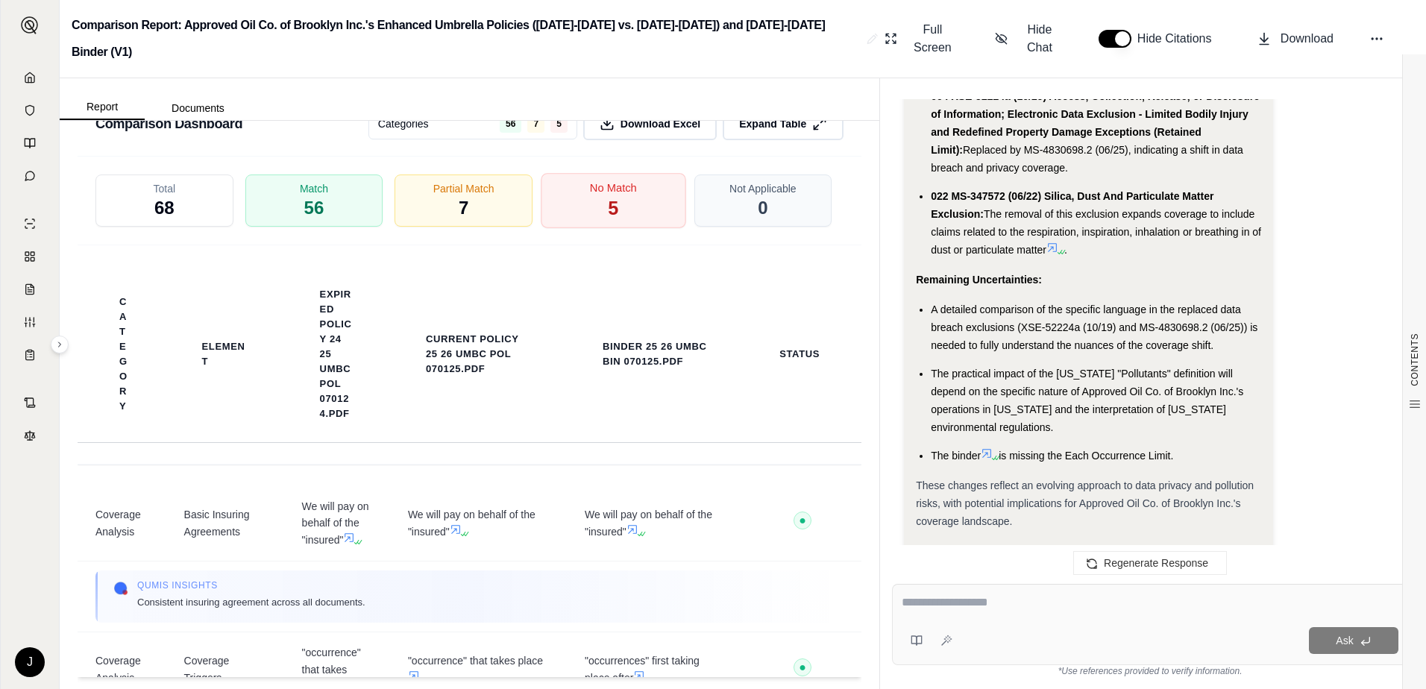
click at [631, 178] on div "No Match 5" at bounding box center [613, 200] width 145 height 55
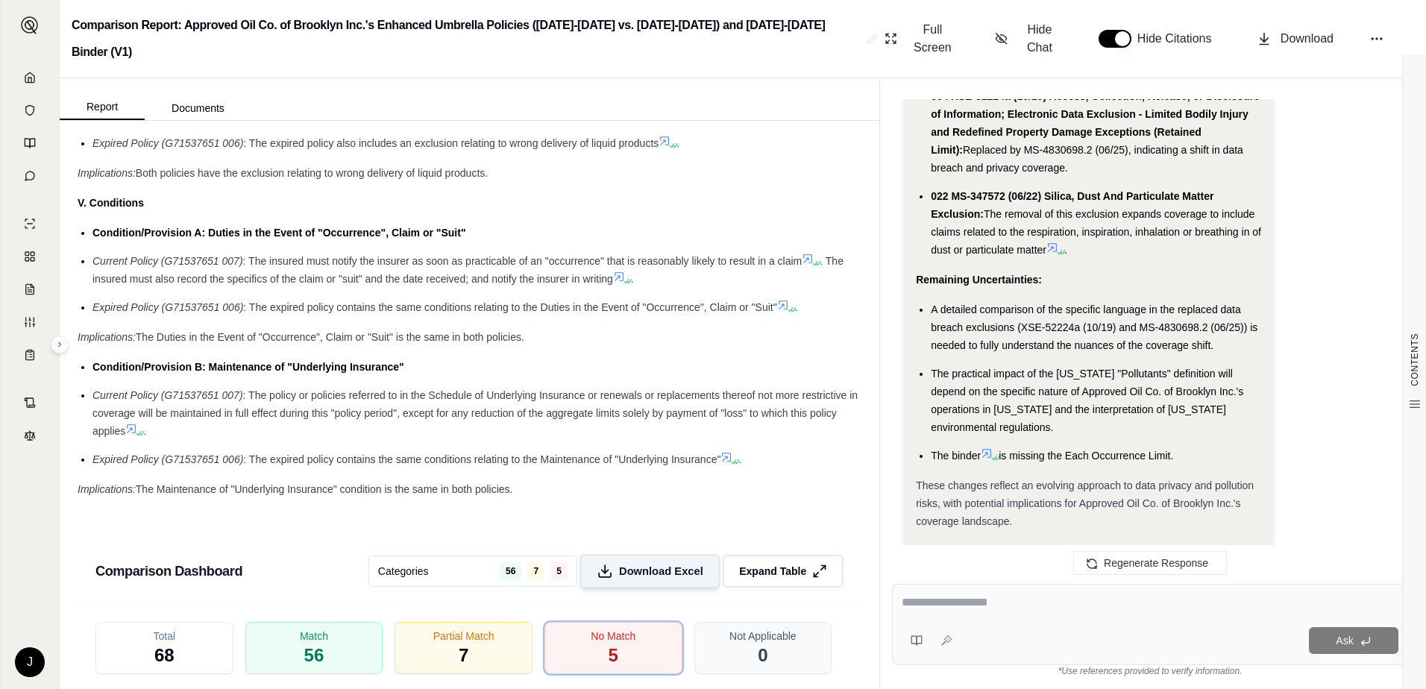
click at [648, 556] on button "Download Excel" at bounding box center [649, 571] width 140 height 34
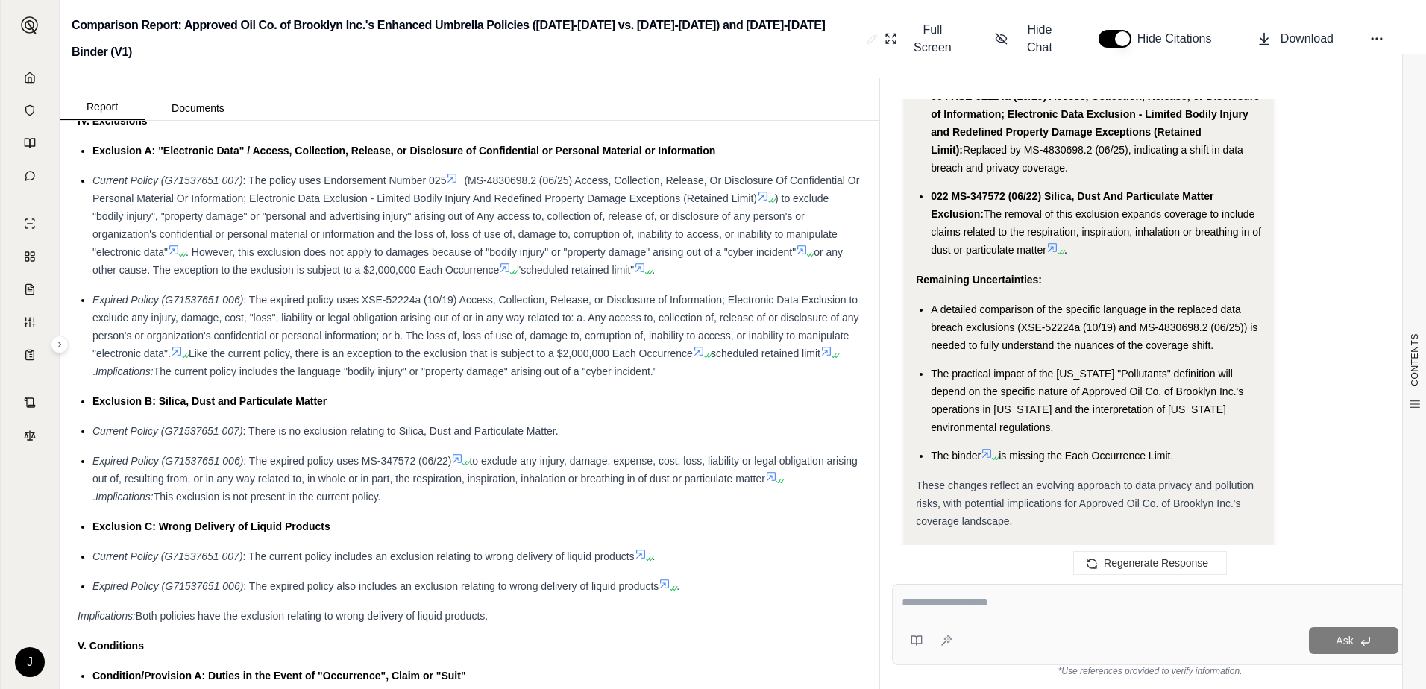
scroll to position [2158, 0]
